Goal: Use online tool/utility: Utilize a website feature to perform a specific function

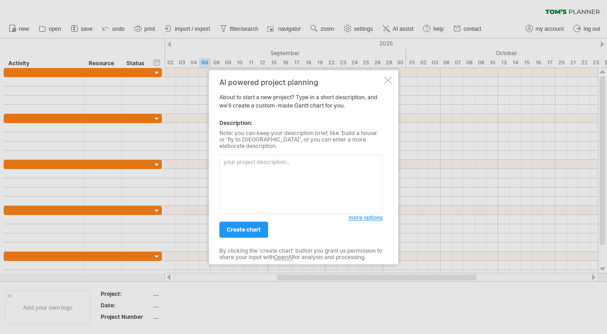
click at [389, 78] on div "AI powered project planning About to start a new project? Type in a short descr…" at bounding box center [303, 167] width 189 height 195
click at [389, 81] on div at bounding box center [387, 79] width 7 height 7
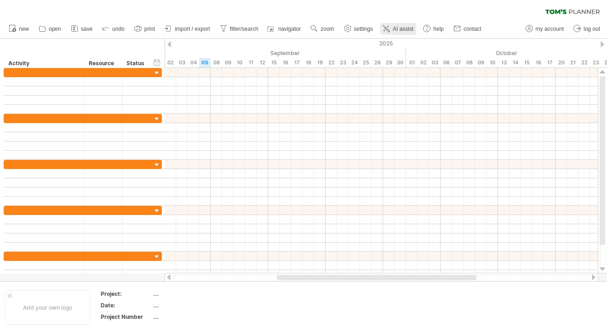
click at [400, 27] on span "AI assist" at bounding box center [403, 29] width 21 height 6
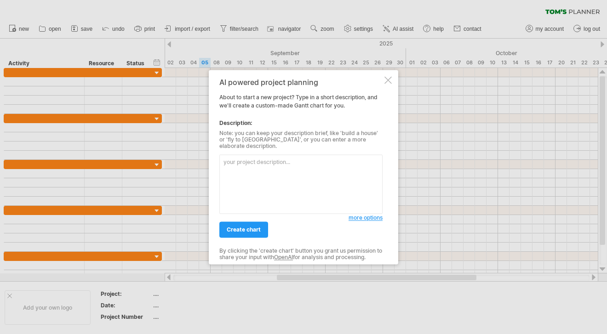
click at [361, 214] on span "more options" at bounding box center [366, 217] width 34 height 7
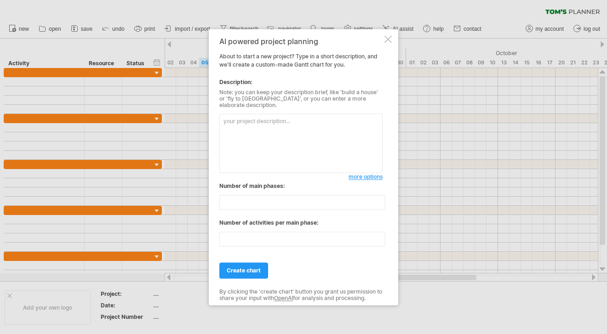
click at [386, 43] on div at bounding box center [387, 38] width 7 height 7
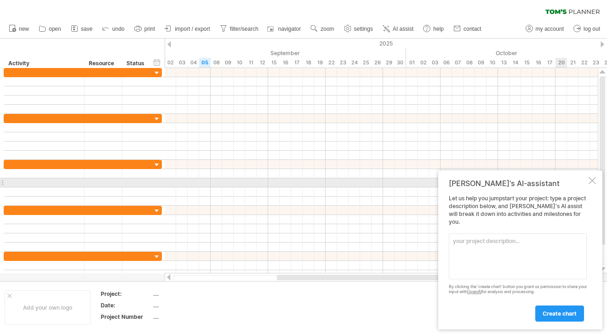
click at [595, 184] on div at bounding box center [592, 180] width 7 height 7
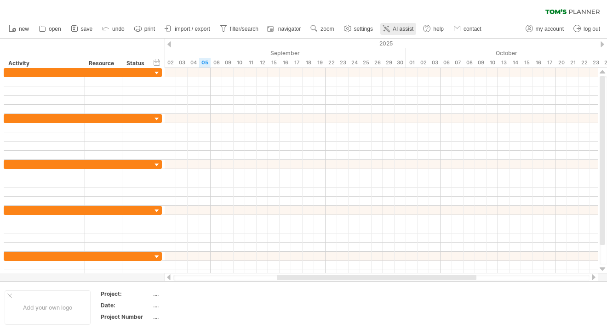
click at [406, 29] on span "AI assist" at bounding box center [403, 29] width 21 height 6
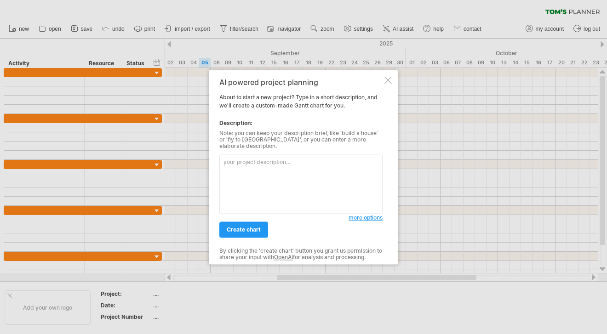
click at [282, 174] on textarea at bounding box center [300, 184] width 163 height 59
type textarea "p"
type textarea "c"
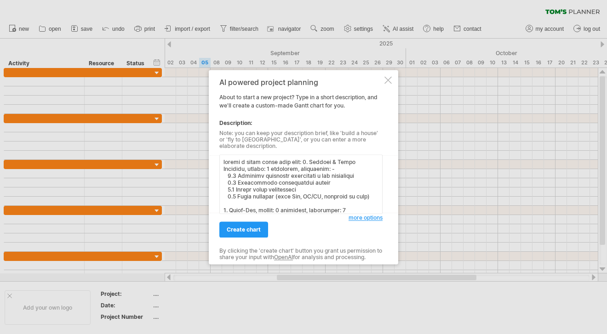
scroll to position [378, 0]
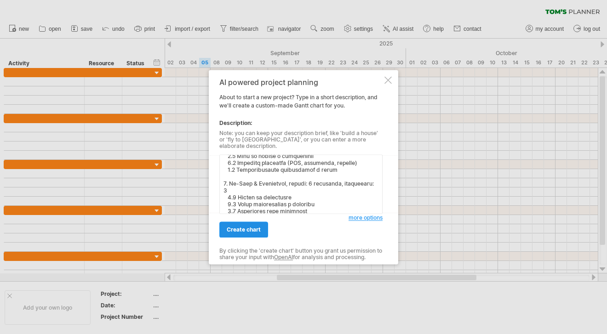
type textarea "create a gannt chart with this: 1. Analisi & Setup Iniziale, durata: 3 settiman…"
click at [241, 228] on span "create chart" at bounding box center [244, 229] width 34 height 7
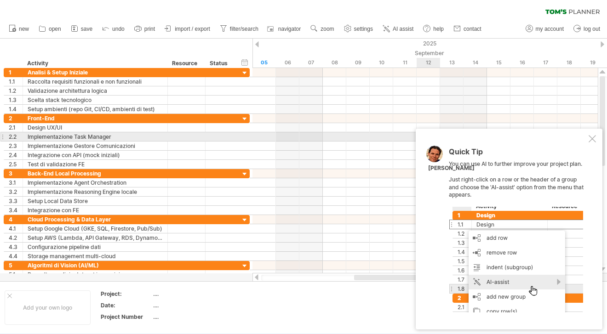
click at [591, 141] on div at bounding box center [592, 138] width 7 height 7
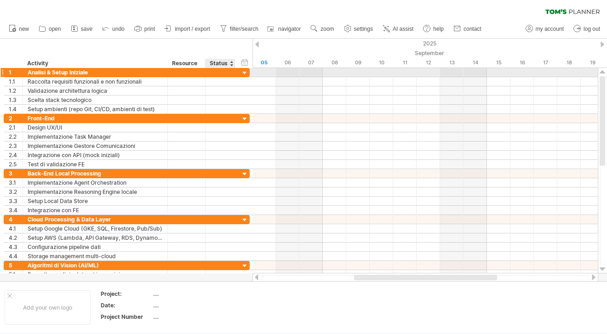
click at [242, 73] on div at bounding box center [245, 73] width 9 height 9
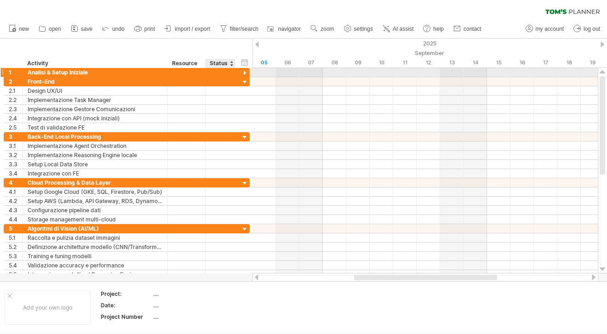
click at [244, 75] on div at bounding box center [245, 73] width 9 height 9
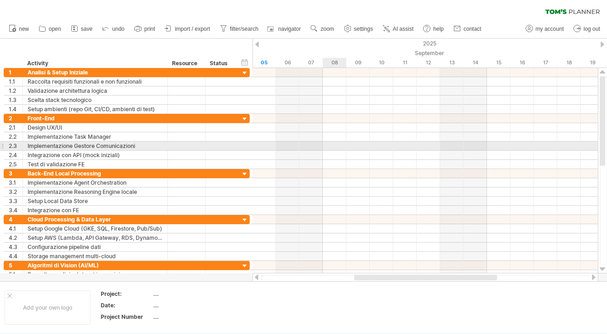
click at [330, 151] on div at bounding box center [424, 155] width 345 height 9
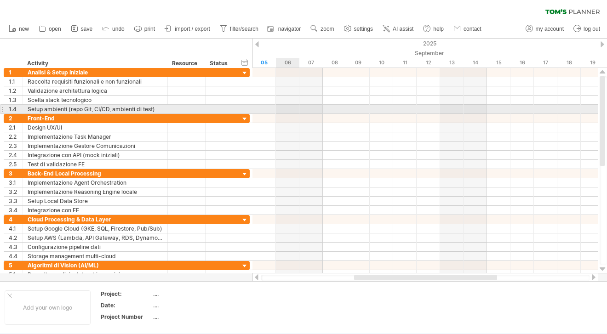
click at [287, 111] on div at bounding box center [424, 109] width 345 height 9
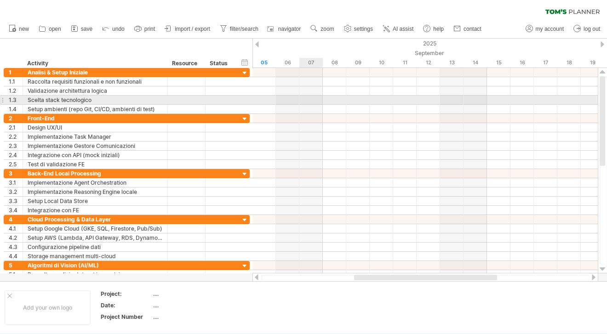
click at [322, 102] on div at bounding box center [424, 100] width 345 height 9
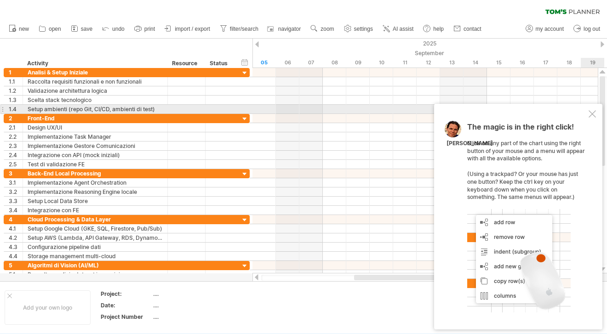
click at [595, 114] on div at bounding box center [592, 113] width 7 height 7
